Goal: Transaction & Acquisition: Subscribe to service/newsletter

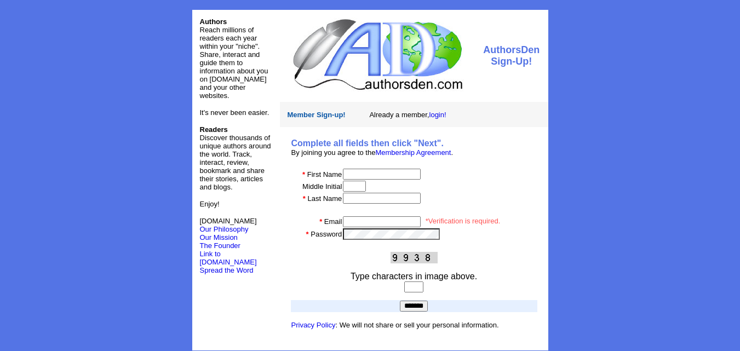
click at [360, 170] on input "text" at bounding box center [382, 174] width 78 height 11
type input "*****"
click at [355, 187] on input "text" at bounding box center [354, 186] width 23 height 11
type input "*******"
click at [378, 200] on input "text" at bounding box center [382, 198] width 78 height 11
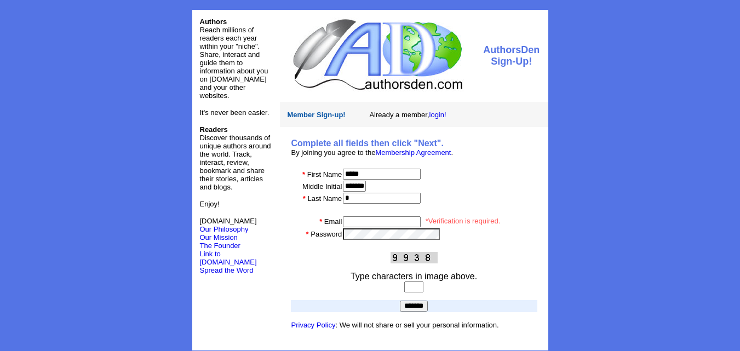
type input "*"
click at [372, 221] on input "email" at bounding box center [382, 221] width 78 height 11
type input "**********"
click at [417, 281] on input "text" at bounding box center [413, 286] width 19 height 11
type input "****"
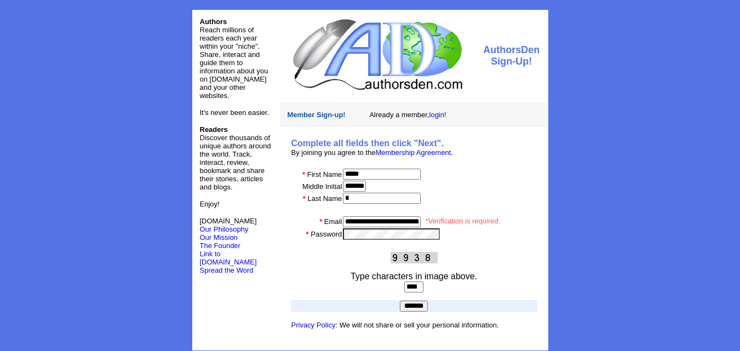
click at [406, 304] on input "*******" at bounding box center [414, 306] width 28 height 11
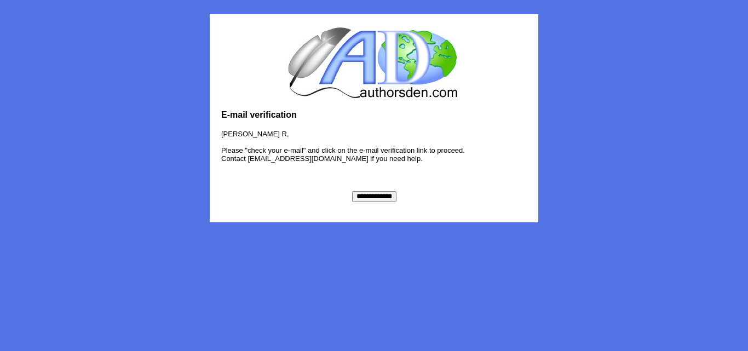
click at [367, 195] on input "**********" at bounding box center [374, 196] width 44 height 11
click at [578, 176] on center "**********" at bounding box center [373, 118] width 739 height 208
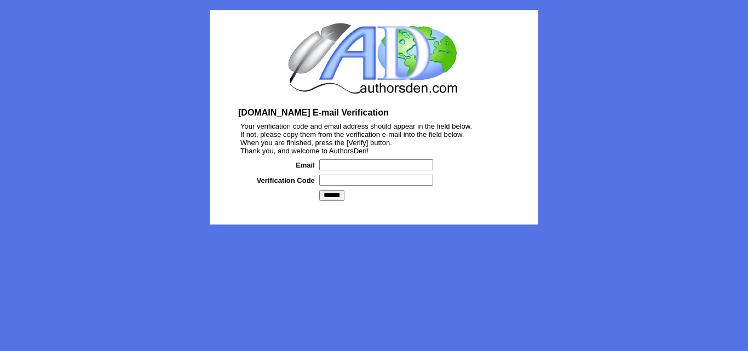
click at [338, 167] on input "text" at bounding box center [376, 164] width 114 height 11
type input "**********"
click at [345, 182] on input "text" at bounding box center [376, 180] width 114 height 11
paste input "*******"
type input "*******"
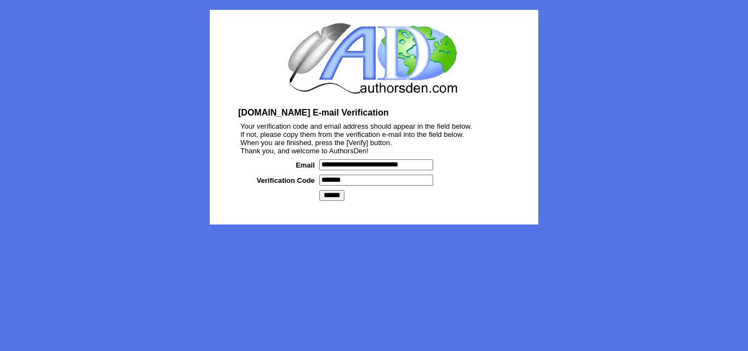
click at [337, 193] on input "******" at bounding box center [331, 195] width 25 height 11
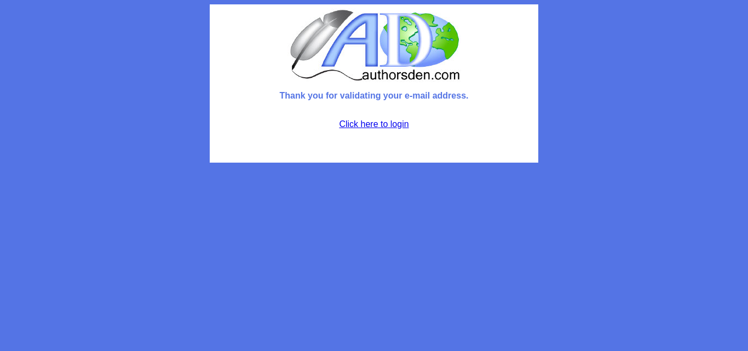
click at [370, 126] on link "Click here to login" at bounding box center [374, 123] width 70 height 9
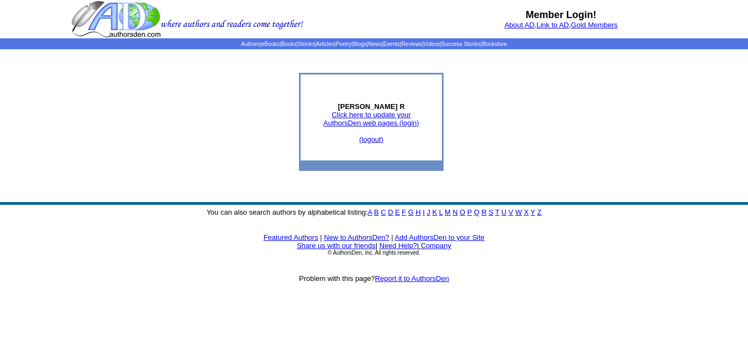
click at [405, 124] on link "Click here to update your AuthorsDen web pages (login)" at bounding box center [372, 119] width 96 height 16
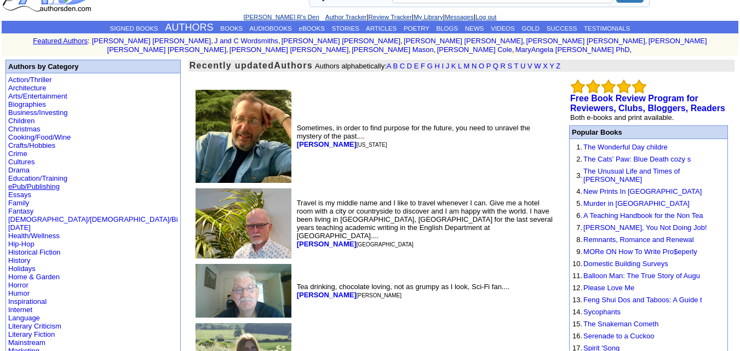
scroll to position [45, 0]
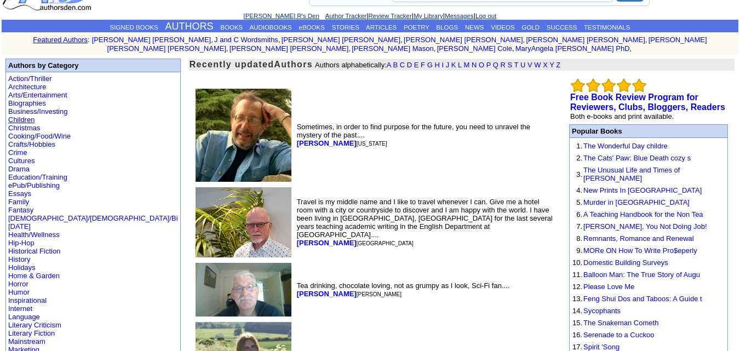
click at [25, 116] on link "Children" at bounding box center [21, 120] width 26 height 8
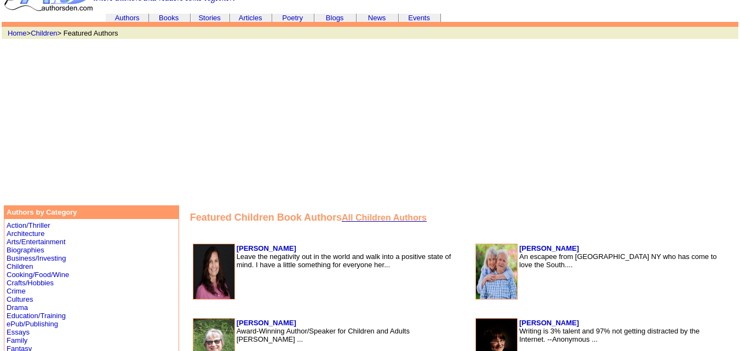
scroll to position [48, 0]
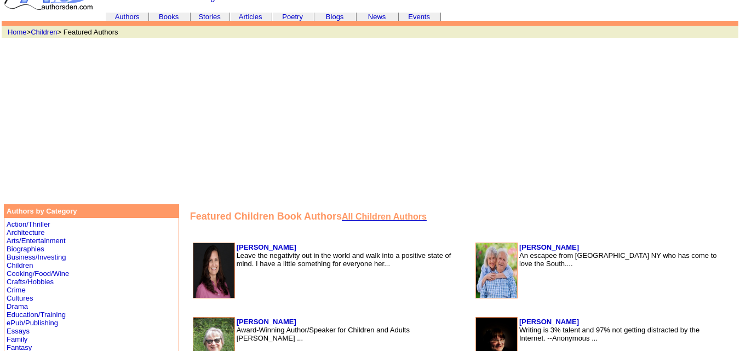
click at [342, 218] on font "All Children Authors" at bounding box center [384, 216] width 85 height 9
click at [342, 216] on font "All Children Authors" at bounding box center [384, 216] width 85 height 9
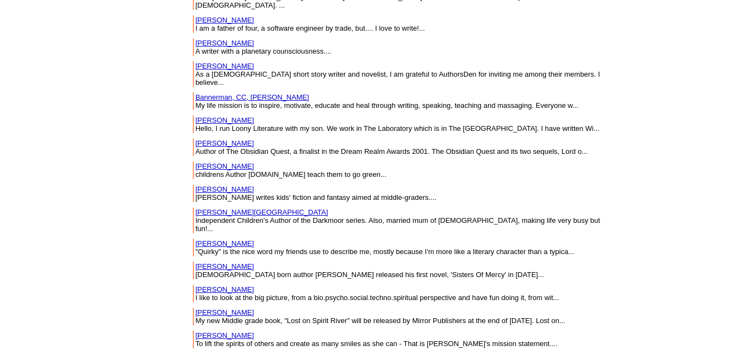
scroll to position [1468, 0]
drag, startPoint x: 179, startPoint y: 212, endPoint x: 120, endPoint y: 214, distance: 58.6
click at [195, 307] on td "Batchelor, Tommy My new Middle grade book, "Lost on Spirit River" will be relea…" at bounding box center [406, 316] width 423 height 18
copy link "Batchelor, Tommy"
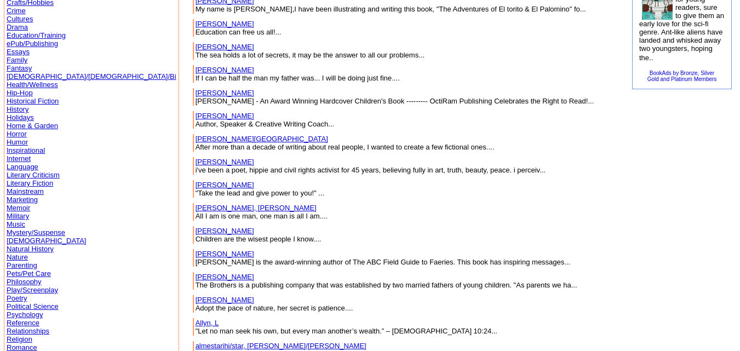
scroll to position [0, 0]
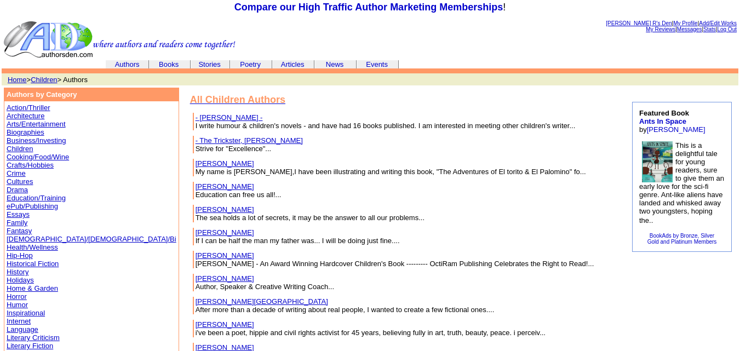
click at [205, 67] on link "Stories" at bounding box center [209, 64] width 22 height 8
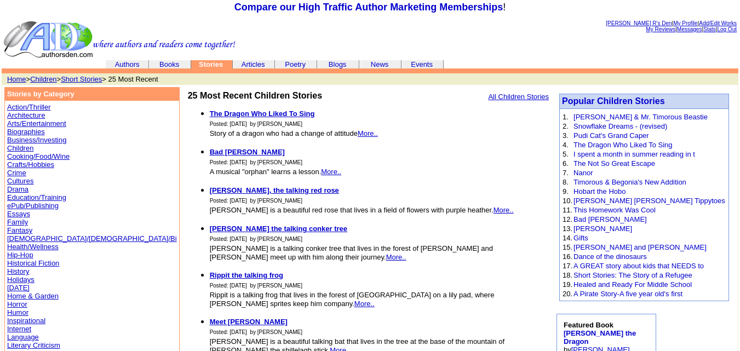
click at [210, 113] on b "The Dragon Who Liked To Sing" at bounding box center [262, 113] width 105 height 8
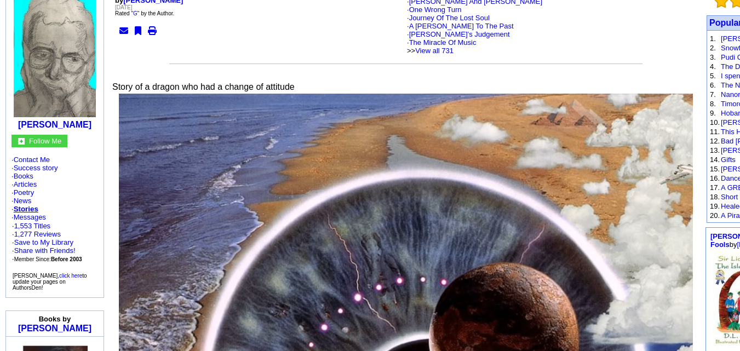
scroll to position [134, 0]
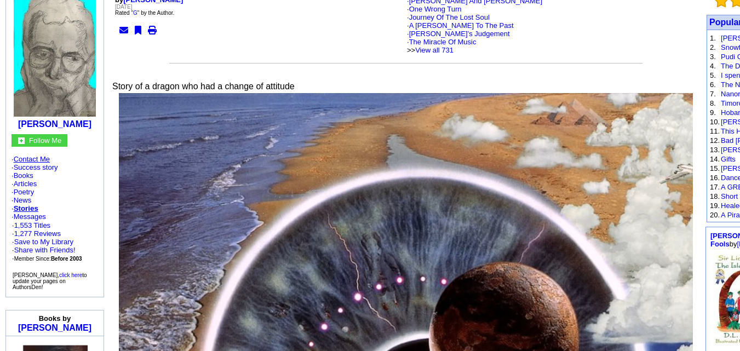
click at [32, 163] on link "Contact Me" at bounding box center [32, 159] width 36 height 8
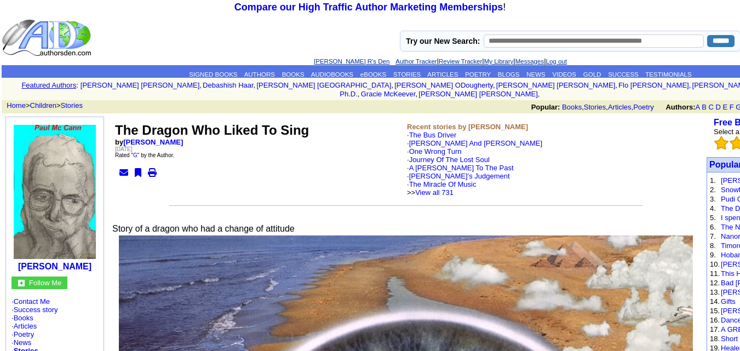
click at [301, 151] on td "The Dragon Who Liked To Sing by Paul Francis Mc Cann Friday, September 12, 2025…" at bounding box center [260, 160] width 292 height 76
drag, startPoint x: 396, startPoint y: 116, endPoint x: 474, endPoint y: 123, distance: 77.5
click at [474, 123] on td "Recent stories by Paul Francis Mc Cann · The Bus Driver · Martha And Arthur · O…" at bounding box center [552, 160] width 292 height 76
click at [474, 122] on td "Recent stories by Paul Francis Mc Cann · The Bus Driver · Martha And Arthur · O…" at bounding box center [552, 160] width 292 height 76
drag, startPoint x: 478, startPoint y: 119, endPoint x: 399, endPoint y: 118, distance: 79.4
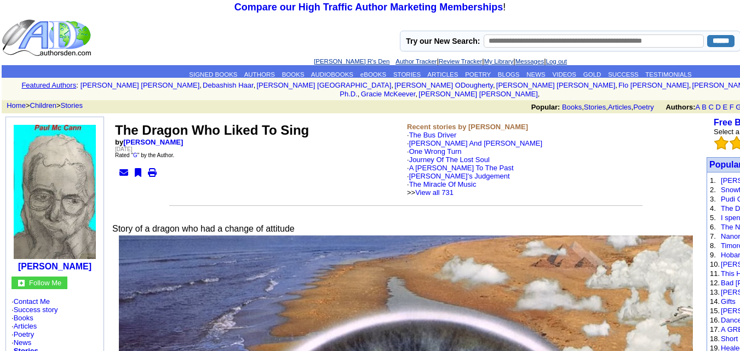
click at [406, 122] on td "Recent stories by Paul Francis Mc Cann · The Bus Driver · Martha And Arthur · O…" at bounding box center [552, 160] width 292 height 76
copy b "Paul Francis Mc Cann"
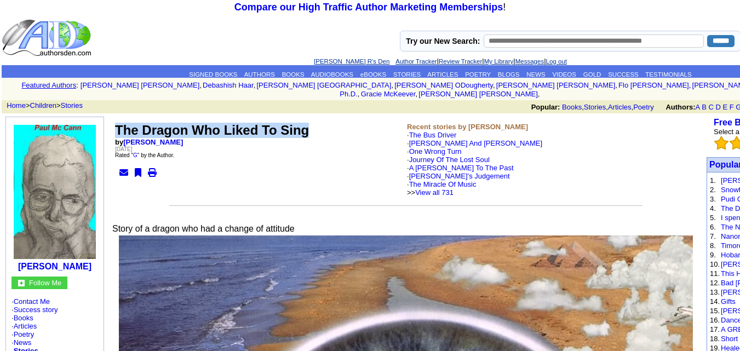
drag, startPoint x: 115, startPoint y: 118, endPoint x: 311, endPoint y: 112, distance: 196.1
click at [311, 120] on td "The Dragon Who Liked To Sing by Paul Francis Mc Cann Friday, September 12, 2025…" at bounding box center [405, 159] width 587 height 79
drag, startPoint x: 311, startPoint y: 119, endPoint x: 112, endPoint y: 118, distance: 199.3
click at [112, 120] on td "The Dragon Who Liked To Sing by Paul Francis Mc Cann Friday, September 12, 2025…" at bounding box center [405, 159] width 587 height 79
copy td "The Dragon Who Liked To Sing"
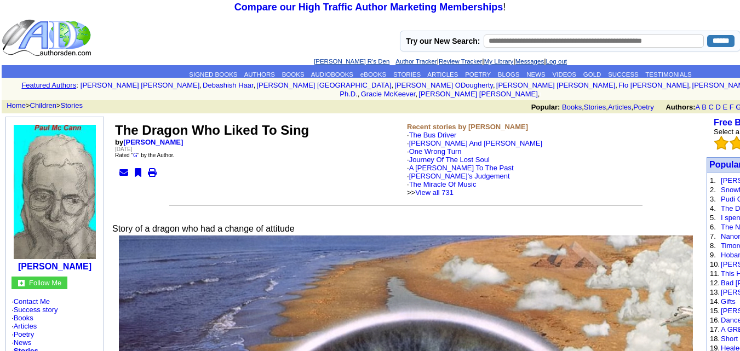
click at [301, 166] on td "The Dragon Who Liked To Sing by Paul Francis Mc Cann Friday, September 12, 2025…" at bounding box center [260, 160] width 292 height 76
click at [241, 176] on td "The Dragon Who Liked To Sing by Paul Francis Mc Cann Friday, September 12, 2025…" at bounding box center [260, 160] width 292 height 76
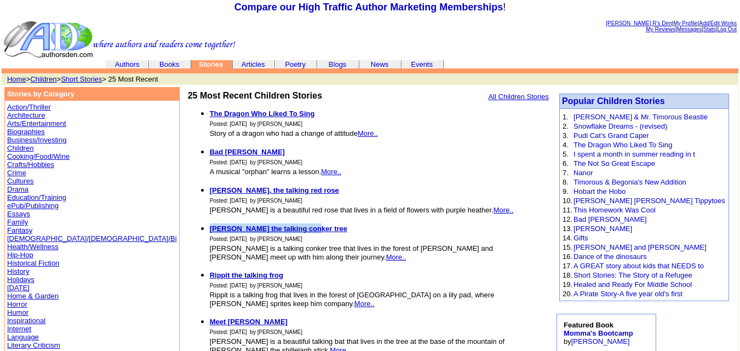
drag, startPoint x: 239, startPoint y: 230, endPoint x: 135, endPoint y: 221, distance: 105.0
copy b "Paddy the talking conker tree"
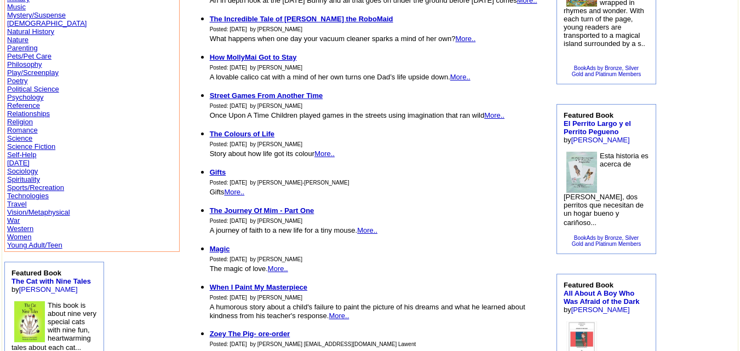
scroll to position [387, 0]
click at [21, 131] on link "Romance" at bounding box center [22, 130] width 31 height 8
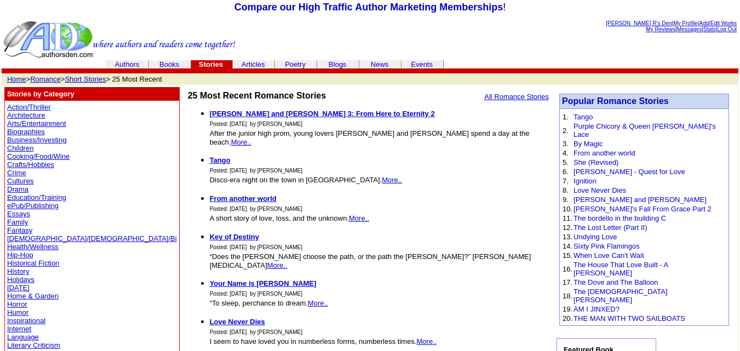
drag, startPoint x: 234, startPoint y: 122, endPoint x: 282, endPoint y: 125, distance: 48.8
click at [282, 125] on li "[PERSON_NAME] and [PERSON_NAME] 3: From Here to Eternity 2 Posted: [DATE] by [P…" at bounding box center [379, 127] width 339 height 38
copy font "[PERSON_NAME]"
click at [40, 261] on link "Historical Fiction" at bounding box center [33, 263] width 52 height 8
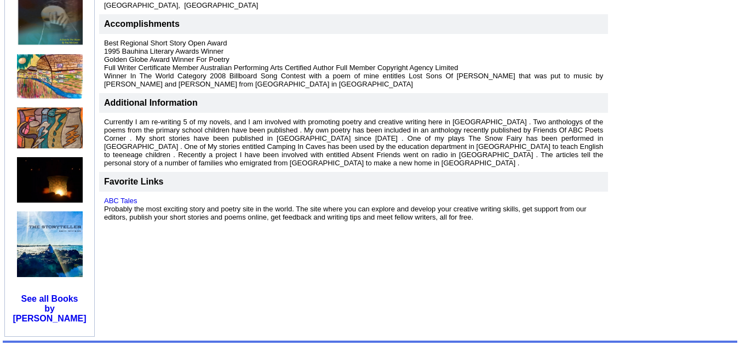
scroll to position [402, 0]
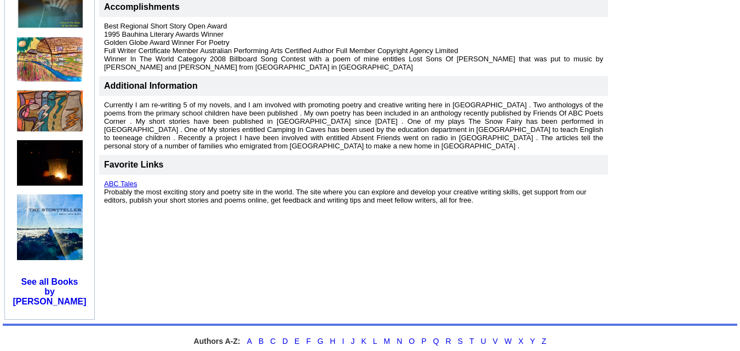
click at [120, 180] on link "ABC Tales" at bounding box center [120, 184] width 33 height 8
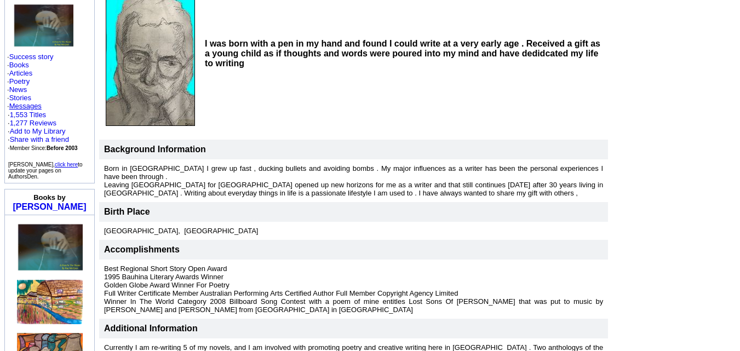
scroll to position [149, 0]
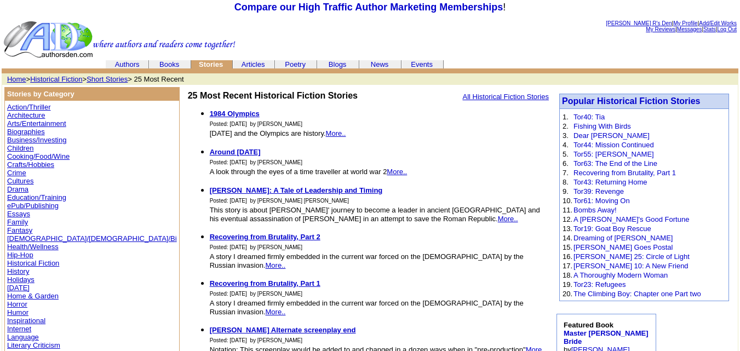
click at [172, 66] on link "Books" at bounding box center [169, 64] width 20 height 8
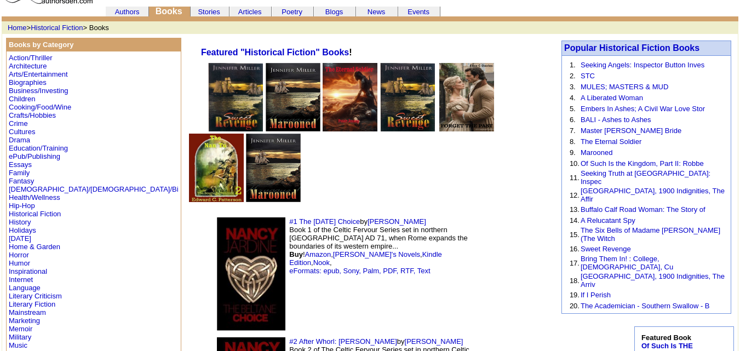
scroll to position [54, 0]
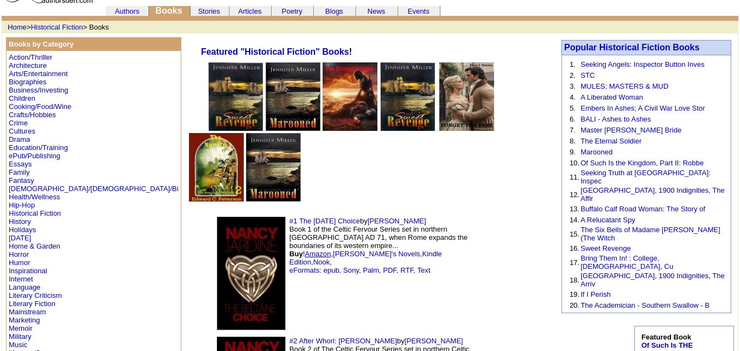
click at [305, 250] on link "Amazon" at bounding box center [318, 254] width 26 height 8
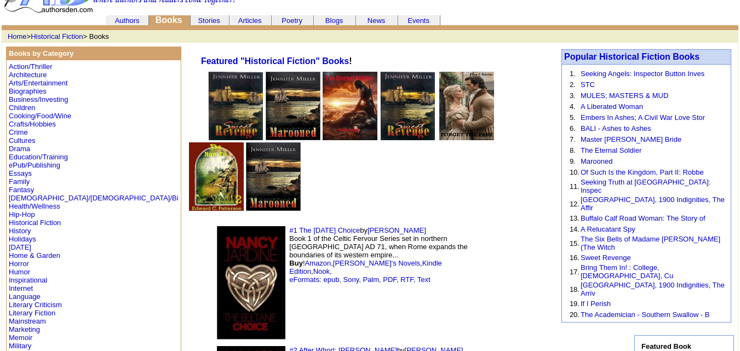
scroll to position [0, 0]
